Goal: Task Accomplishment & Management: Manage account settings

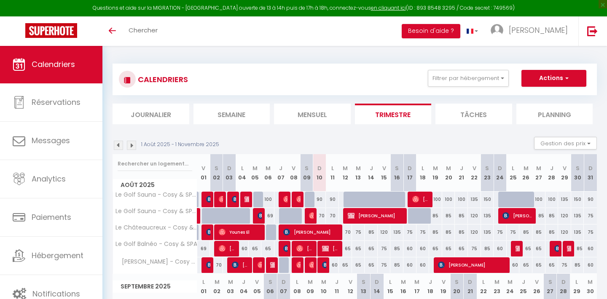
select select
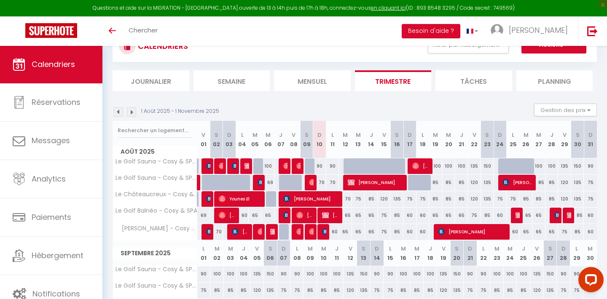
click at [307, 214] on span "[PERSON_NAME] pas nettoyer intervention entreprise" at bounding box center [304, 215] width 17 height 16
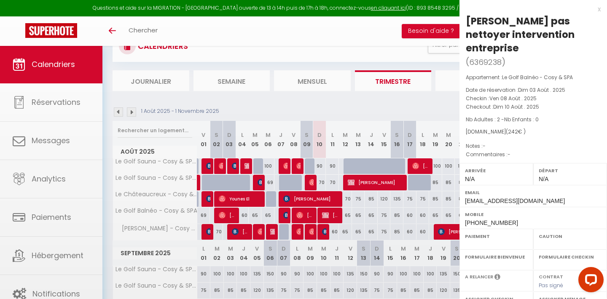
select select "OK"
select select "0"
select select "1"
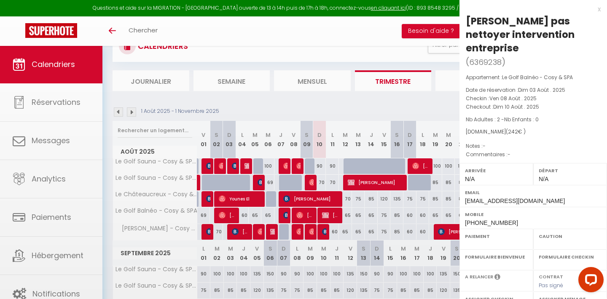
select select
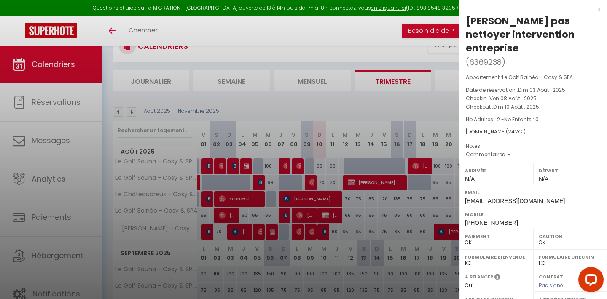
click at [307, 214] on div at bounding box center [303, 149] width 607 height 299
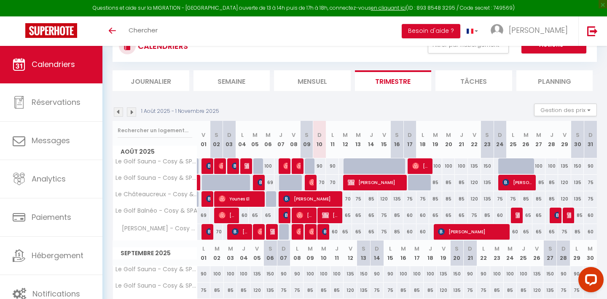
click at [312, 179] on img at bounding box center [312, 182] width 7 height 7
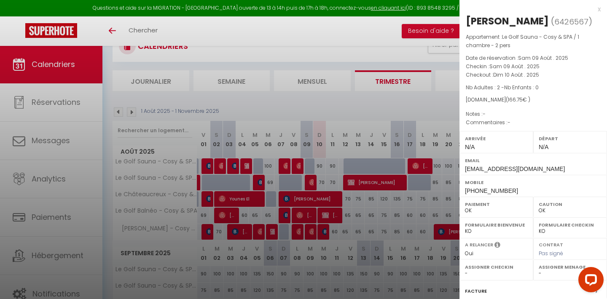
click at [260, 179] on div at bounding box center [303, 149] width 607 height 299
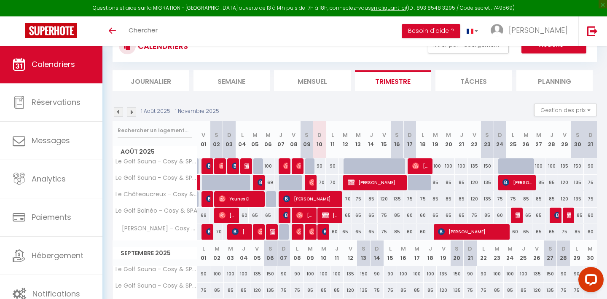
click at [286, 169] on img at bounding box center [286, 166] width 7 height 7
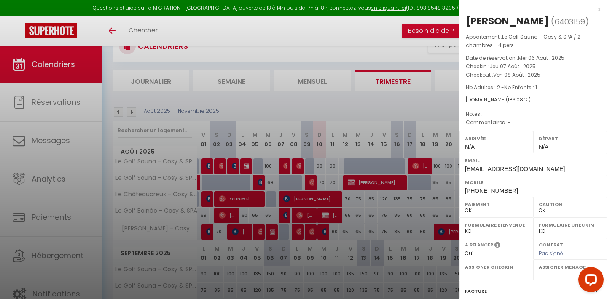
click at [286, 169] on div at bounding box center [303, 149] width 607 height 299
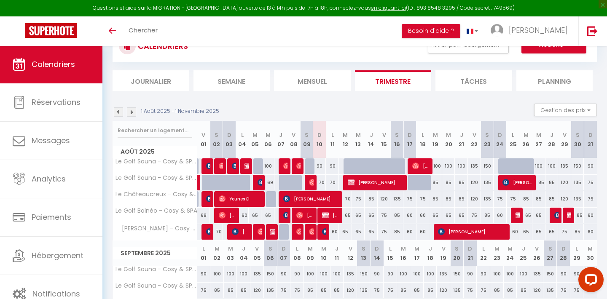
click at [299, 166] on img at bounding box center [299, 166] width 7 height 7
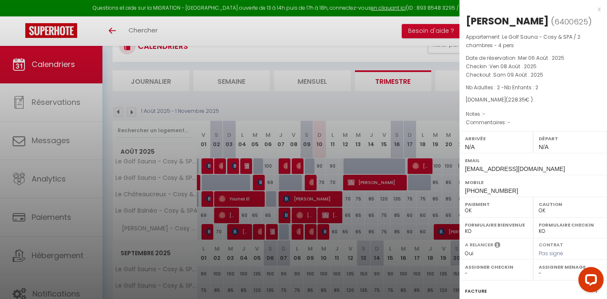
click at [299, 166] on div at bounding box center [303, 149] width 607 height 299
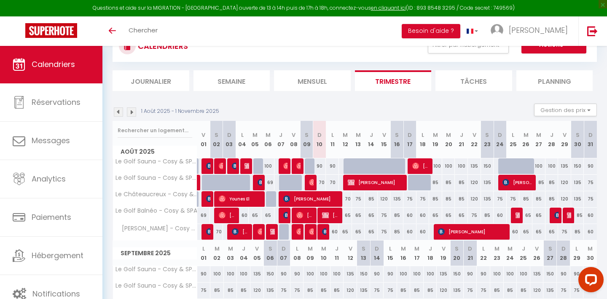
click at [311, 181] on img at bounding box center [312, 182] width 7 height 7
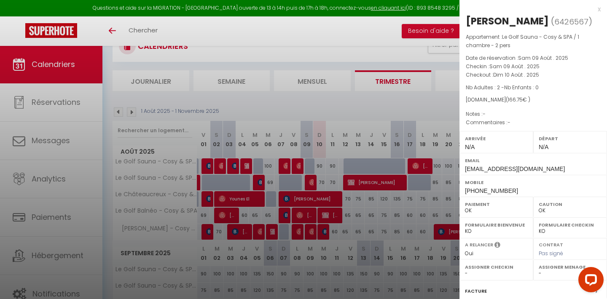
click at [311, 181] on div at bounding box center [303, 149] width 607 height 299
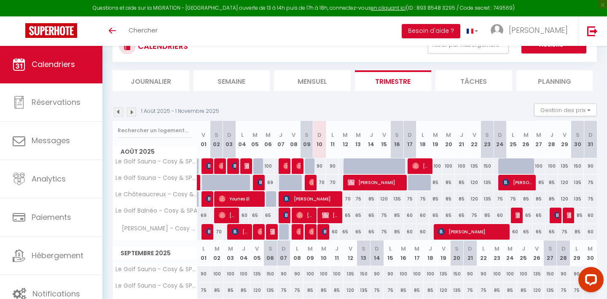
click at [311, 181] on img at bounding box center [312, 182] width 7 height 7
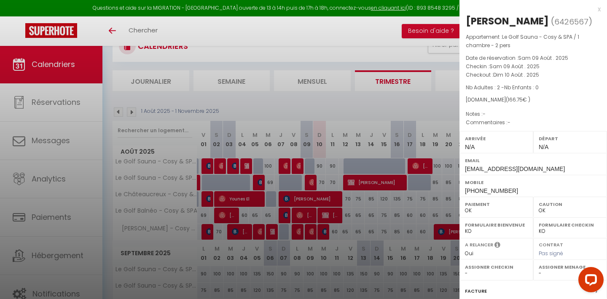
click at [287, 166] on div at bounding box center [303, 149] width 607 height 299
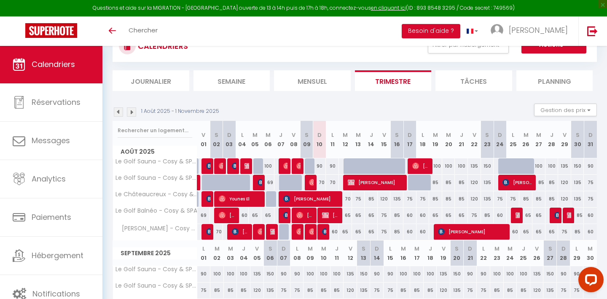
click at [287, 166] on img at bounding box center [286, 166] width 7 height 7
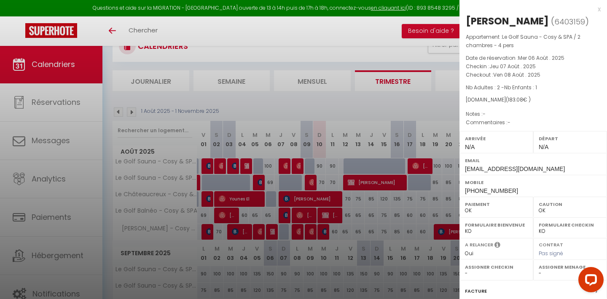
click at [376, 204] on div at bounding box center [303, 149] width 607 height 299
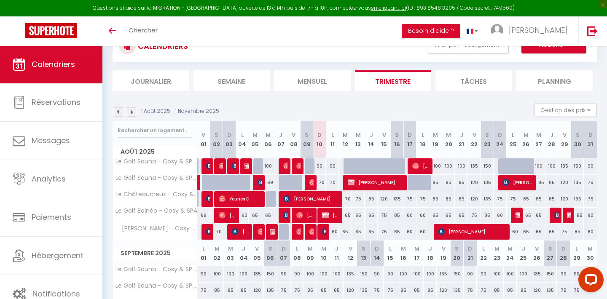
click at [299, 167] on img at bounding box center [299, 166] width 7 height 7
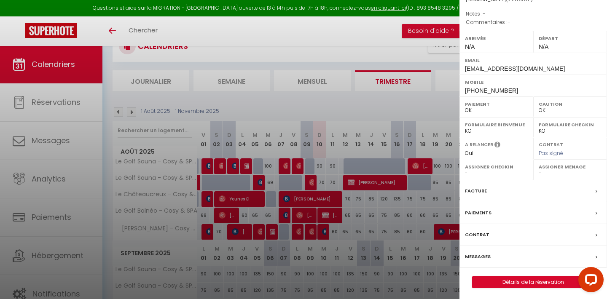
scroll to position [99, 0]
click at [147, 1] on div at bounding box center [303, 149] width 607 height 299
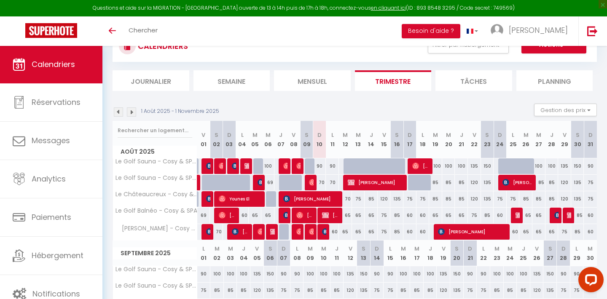
click at [319, 201] on span "[PERSON_NAME]" at bounding box center [311, 199] width 56 height 16
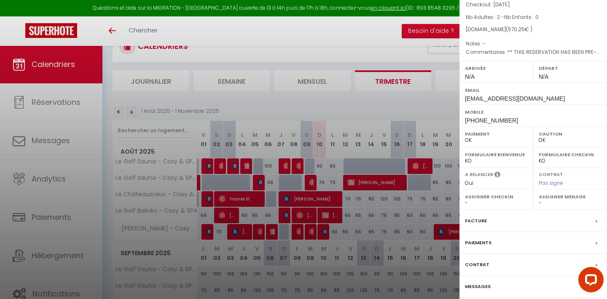
scroll to position [56, 0]
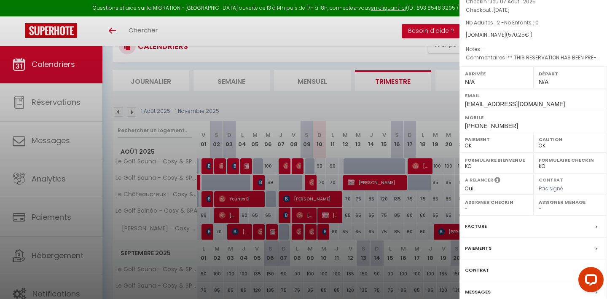
click at [283, 208] on div at bounding box center [303, 149] width 607 height 299
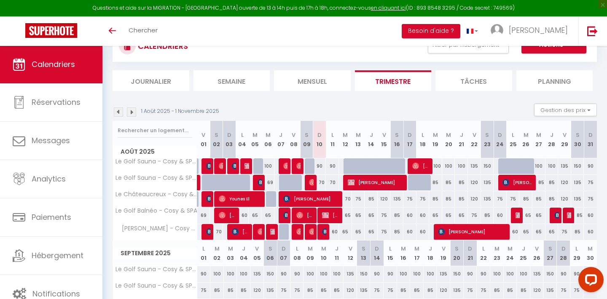
click at [295, 202] on span "[PERSON_NAME]" at bounding box center [311, 199] width 56 height 16
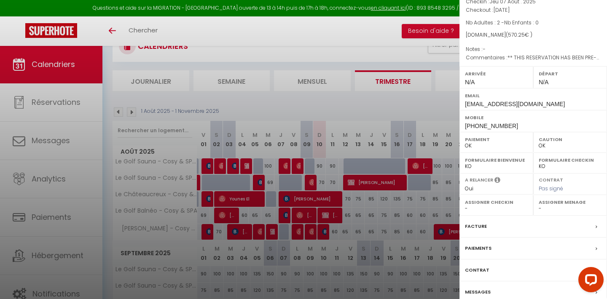
click at [295, 202] on div at bounding box center [303, 149] width 607 height 299
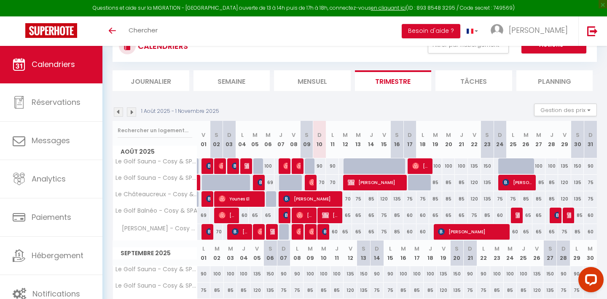
click at [308, 213] on span "[PERSON_NAME] pas nettoyer intervention entreprise" at bounding box center [304, 215] width 17 height 16
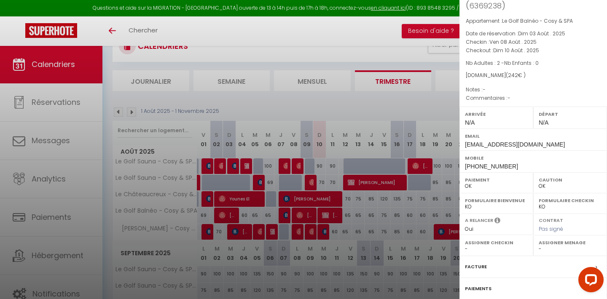
click at [308, 213] on div at bounding box center [303, 149] width 607 height 299
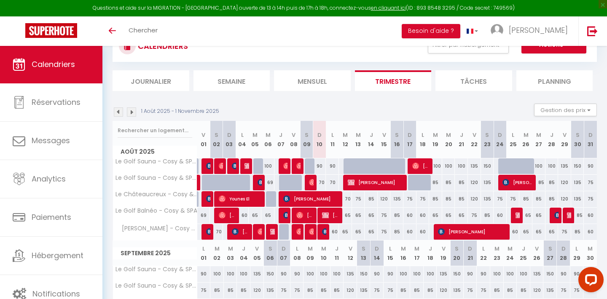
click at [283, 167] on img at bounding box center [286, 166] width 7 height 7
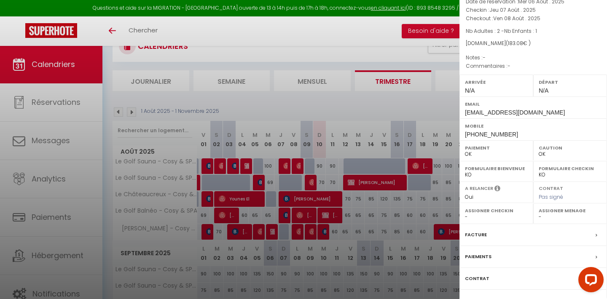
click at [283, 167] on div at bounding box center [303, 149] width 607 height 299
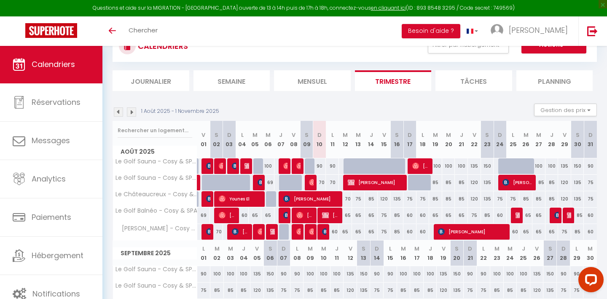
click at [311, 183] on img at bounding box center [312, 182] width 7 height 7
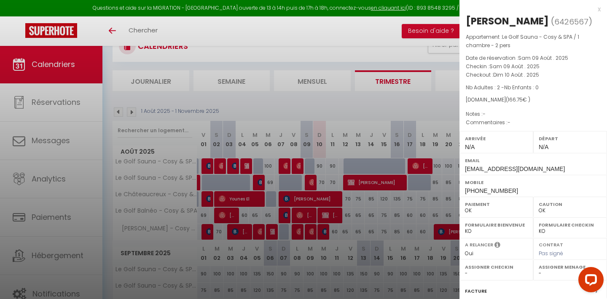
scroll to position [0, 0]
click at [343, 213] on div at bounding box center [303, 149] width 607 height 299
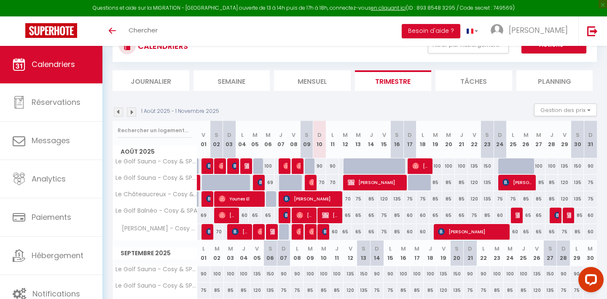
click at [303, 212] on span "[PERSON_NAME] pas nettoyer intervention entreprise" at bounding box center [304, 215] width 17 height 16
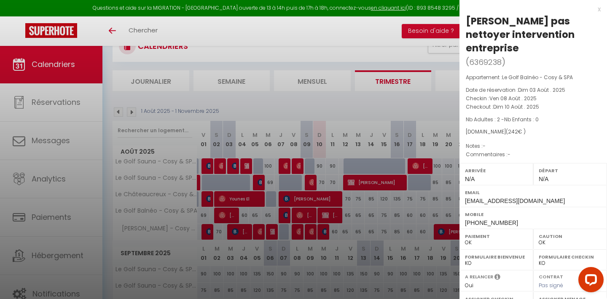
click at [303, 212] on div at bounding box center [303, 149] width 607 height 299
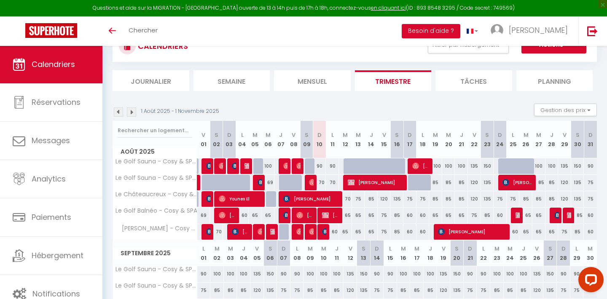
click at [296, 164] on img at bounding box center [299, 166] width 7 height 7
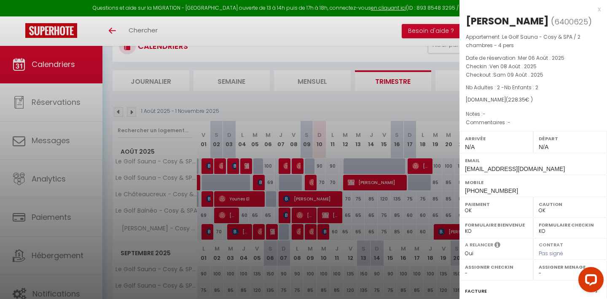
click at [296, 164] on div at bounding box center [303, 149] width 607 height 299
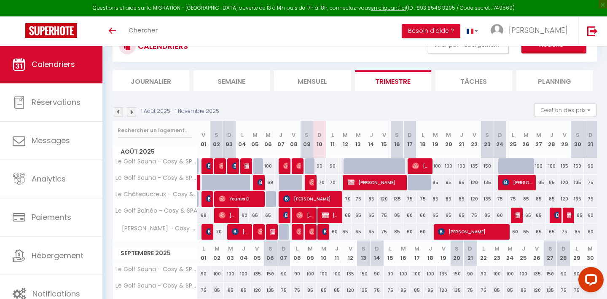
click at [284, 216] on img at bounding box center [286, 215] width 7 height 7
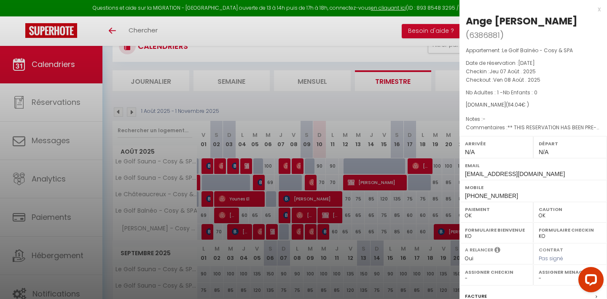
click at [284, 216] on div at bounding box center [303, 149] width 607 height 299
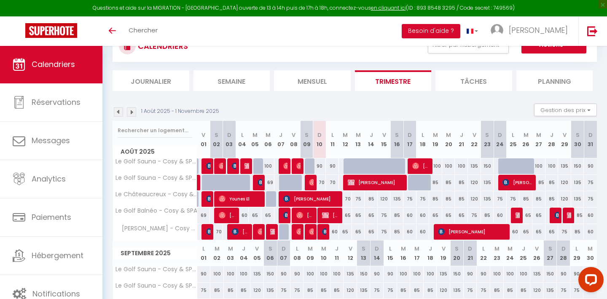
click at [285, 166] on img at bounding box center [286, 166] width 7 height 7
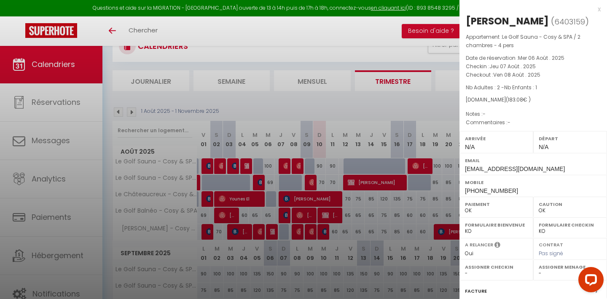
click at [285, 166] on div at bounding box center [303, 149] width 607 height 299
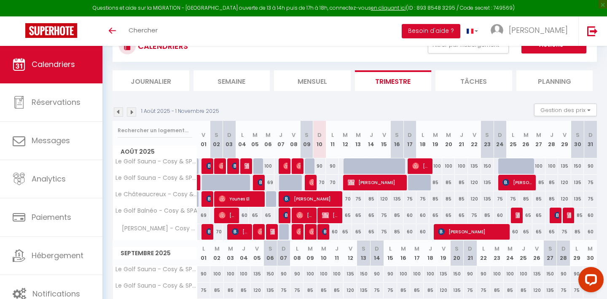
click at [322, 182] on div "70" at bounding box center [319, 183] width 13 height 16
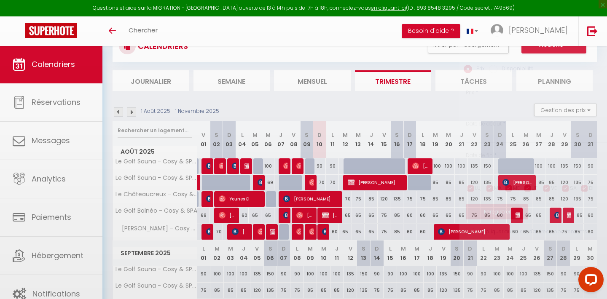
type input "70"
type input "Dim 10 Août 2025"
type input "Lun 11 Août 2025"
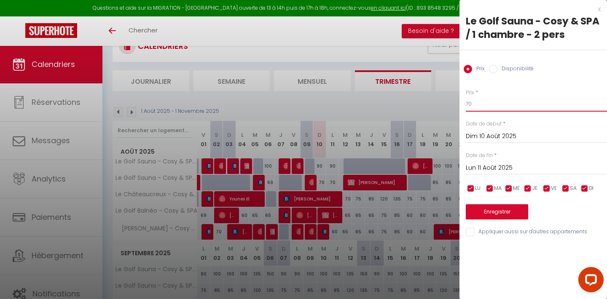
drag, startPoint x: 474, startPoint y: 104, endPoint x: 465, endPoint y: 103, distance: 8.9
click at [465, 104] on div "Prix * 70 Statut * Disponible Indisponible Date de début * [DATE] < [DATE] > Di…" at bounding box center [533, 157] width 148 height 159
type input "69"
click at [519, 210] on button "Enregistrer" at bounding box center [497, 211] width 62 height 15
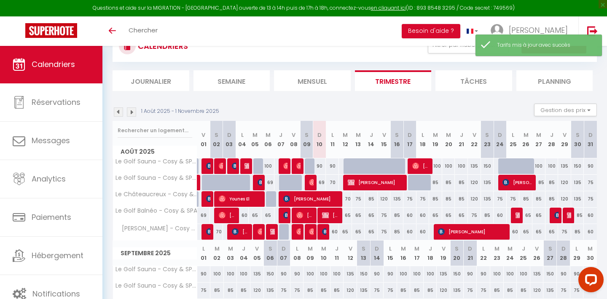
click at [333, 182] on div "70" at bounding box center [332, 183] width 13 height 16
type input "70"
type input "Lun 11 Août 2025"
type input "[DATE]"
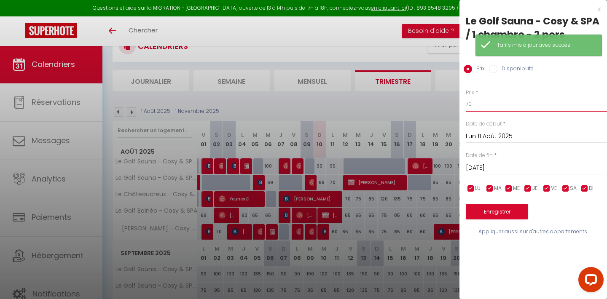
drag, startPoint x: 476, startPoint y: 103, endPoint x: 429, endPoint y: 103, distance: 47.2
click at [429, 103] on body "Questions et aide sur la MIGRATION - [GEOGRAPHIC_DATA] ouverte de 13 à 14h puis…" at bounding box center [303, 252] width 607 height 480
type input "69"
click at [483, 209] on button "Enregistrer" at bounding box center [497, 211] width 62 height 15
